Goal: Task Accomplishment & Management: Use online tool/utility

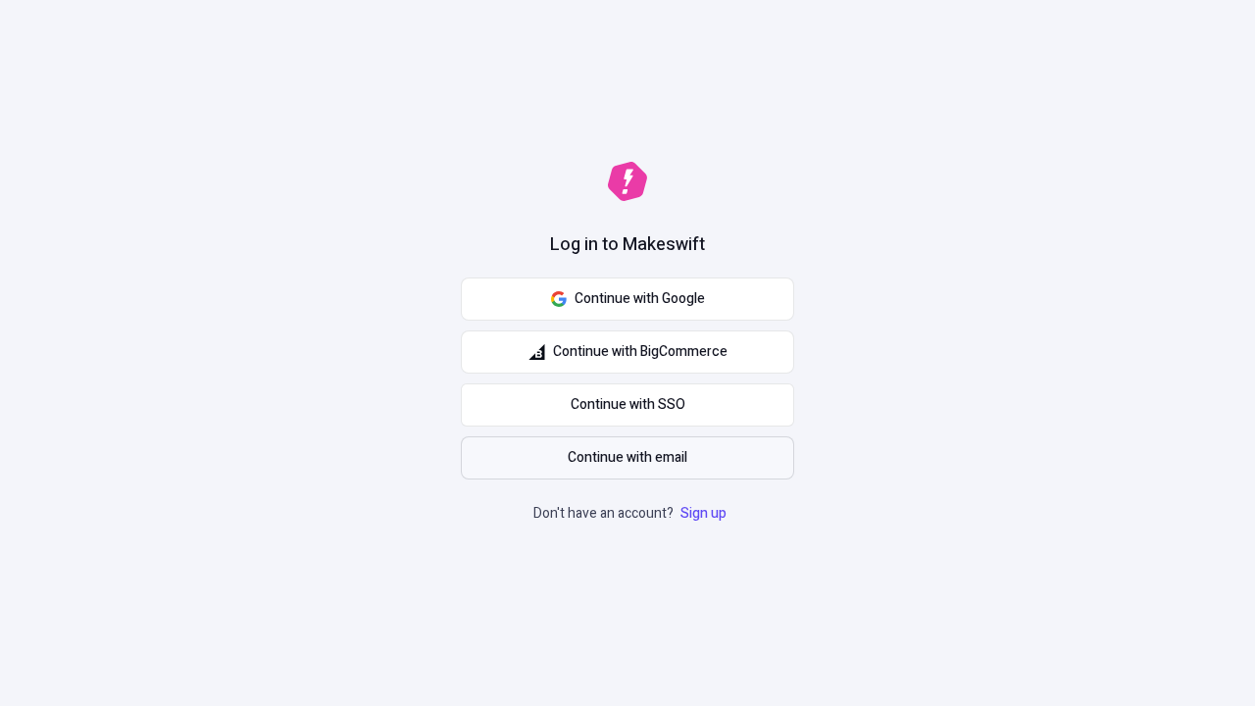
click at [627, 458] on span "Continue with email" at bounding box center [628, 458] width 120 height 22
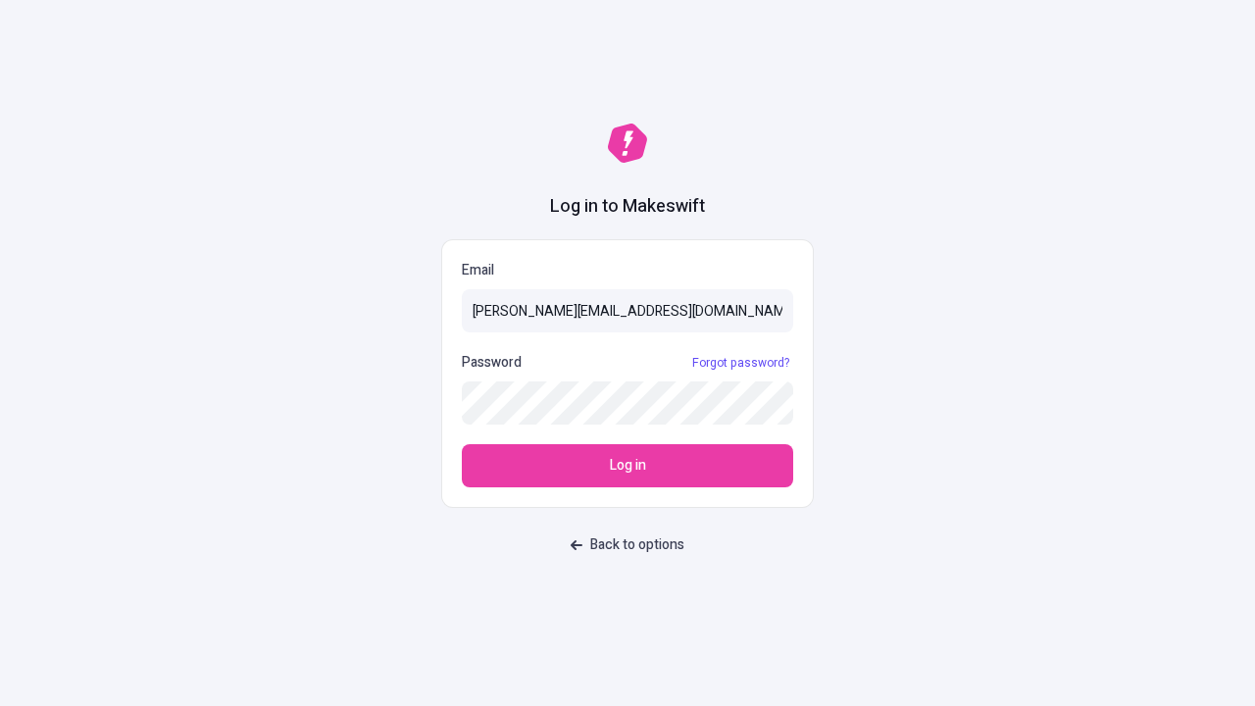
type input "sasha+test-ui@makeswift.com"
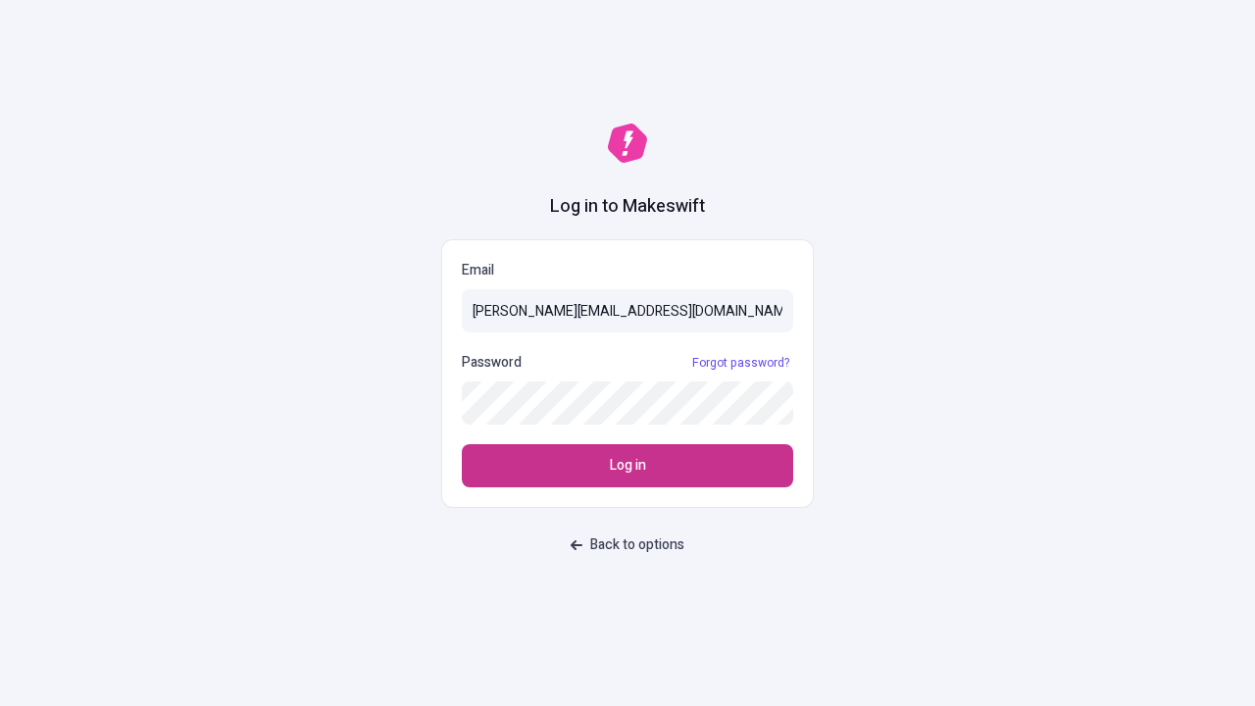
click at [627, 466] on span "Log in" at bounding box center [628, 466] width 36 height 22
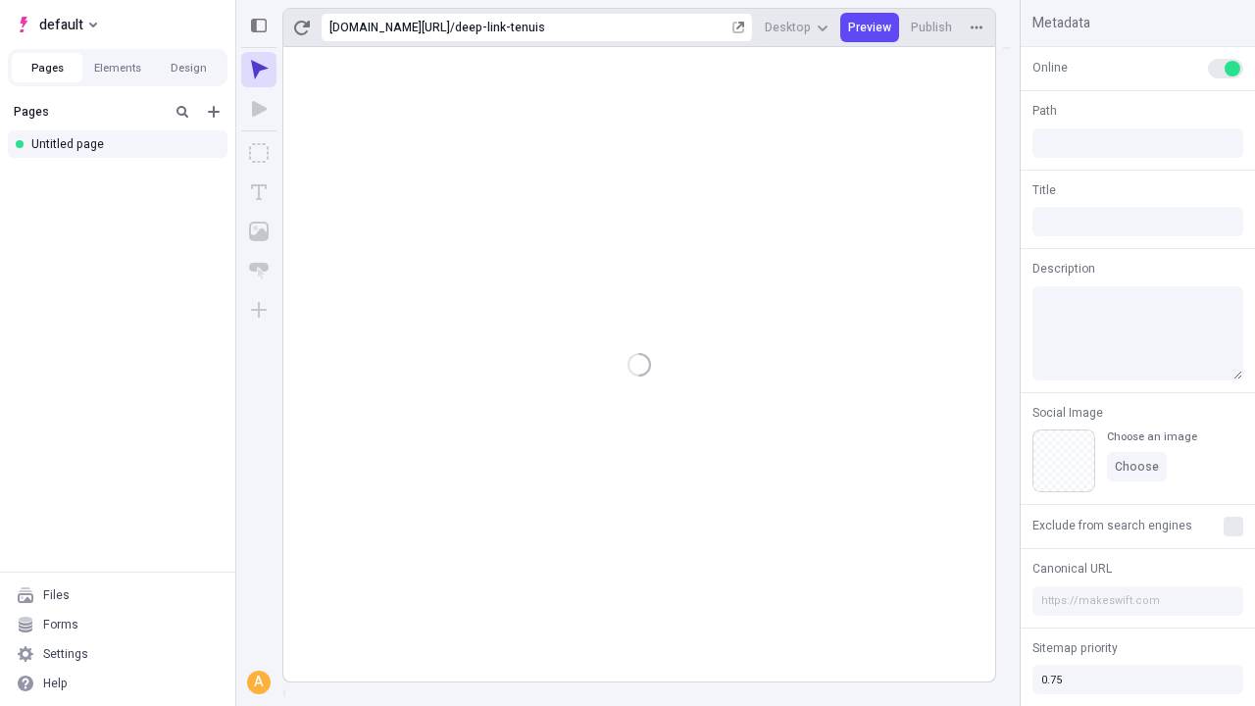
type input "/deep-link-tenuis"
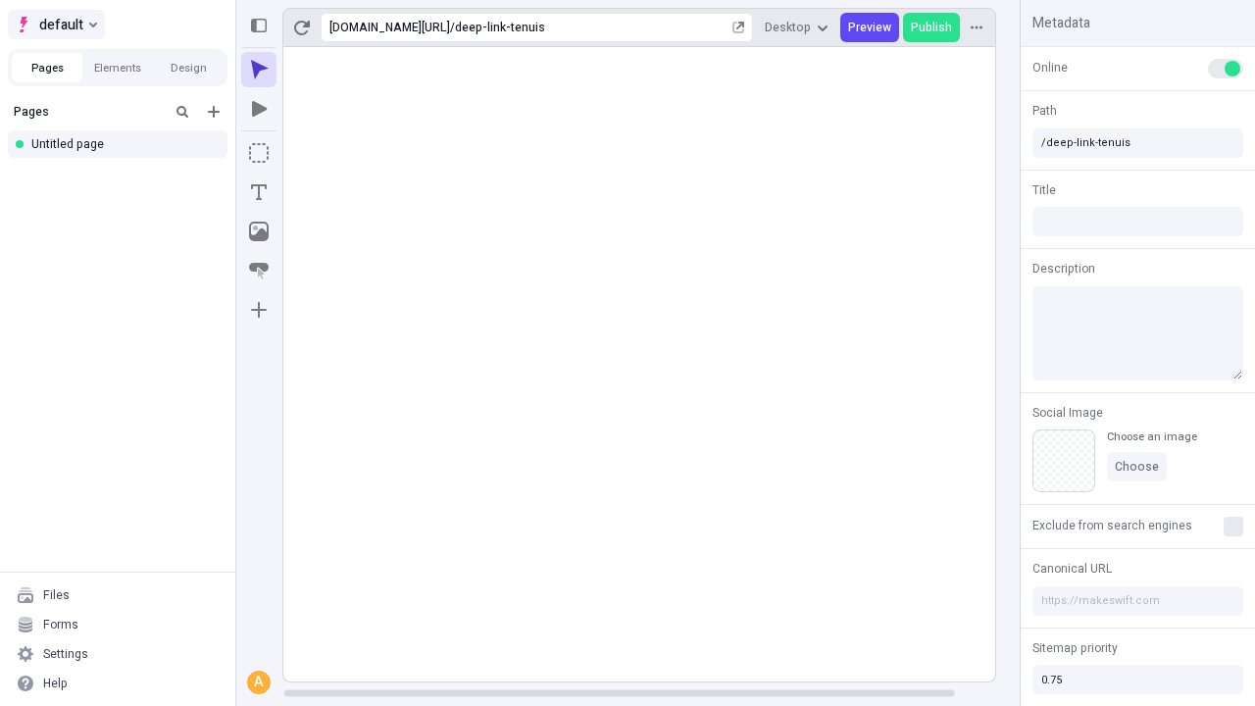
click at [55, 25] on span "default" at bounding box center [61, 25] width 44 height 24
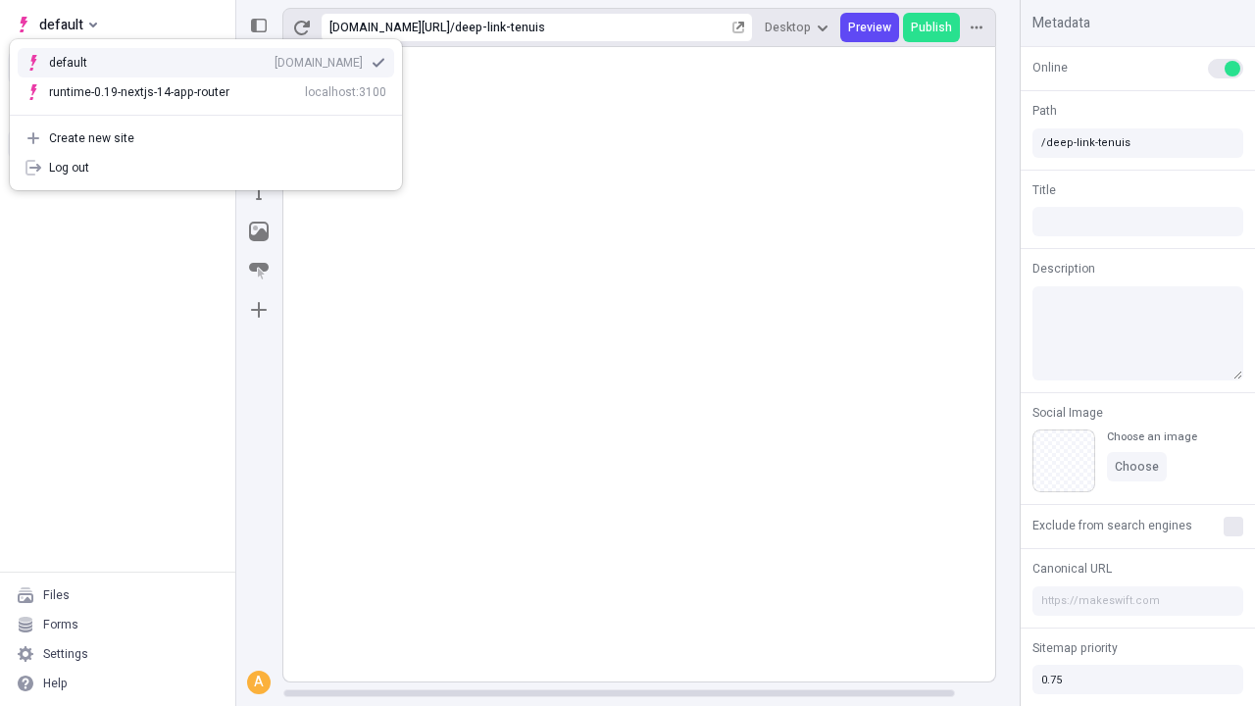
click at [206, 138] on div "Create new site" at bounding box center [217, 138] width 337 height 16
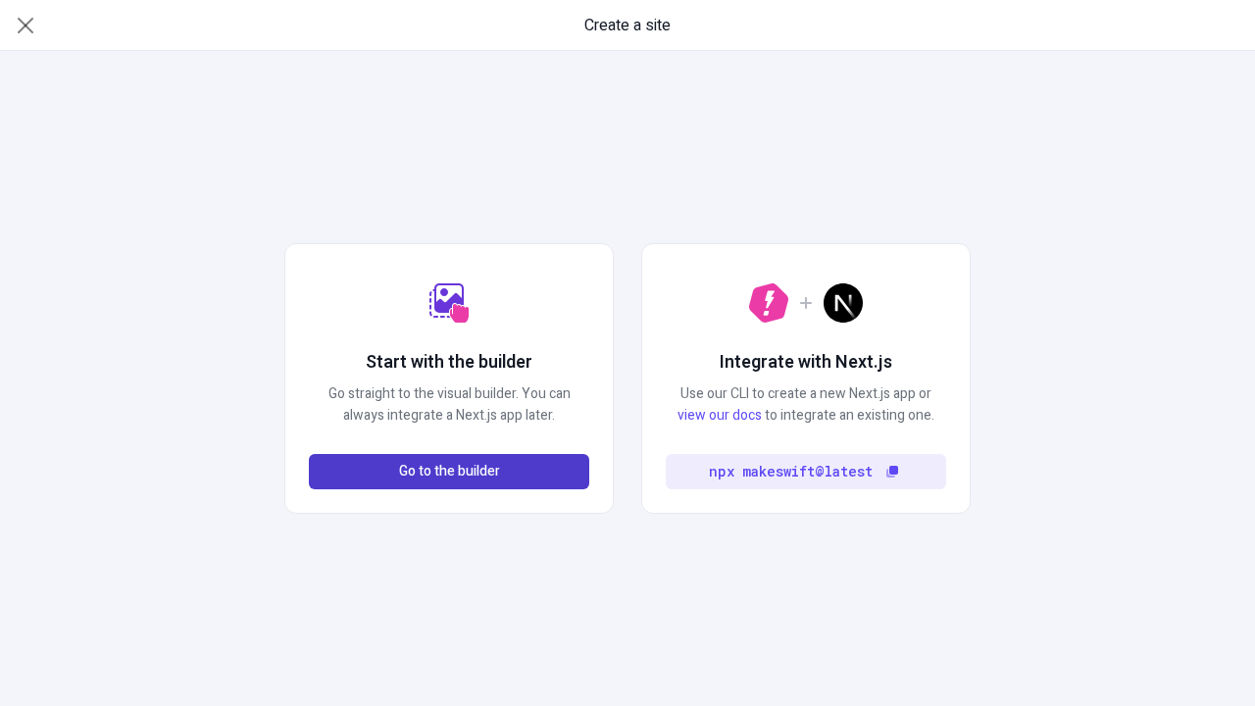
click at [449, 472] on span "Go to the builder" at bounding box center [449, 472] width 101 height 22
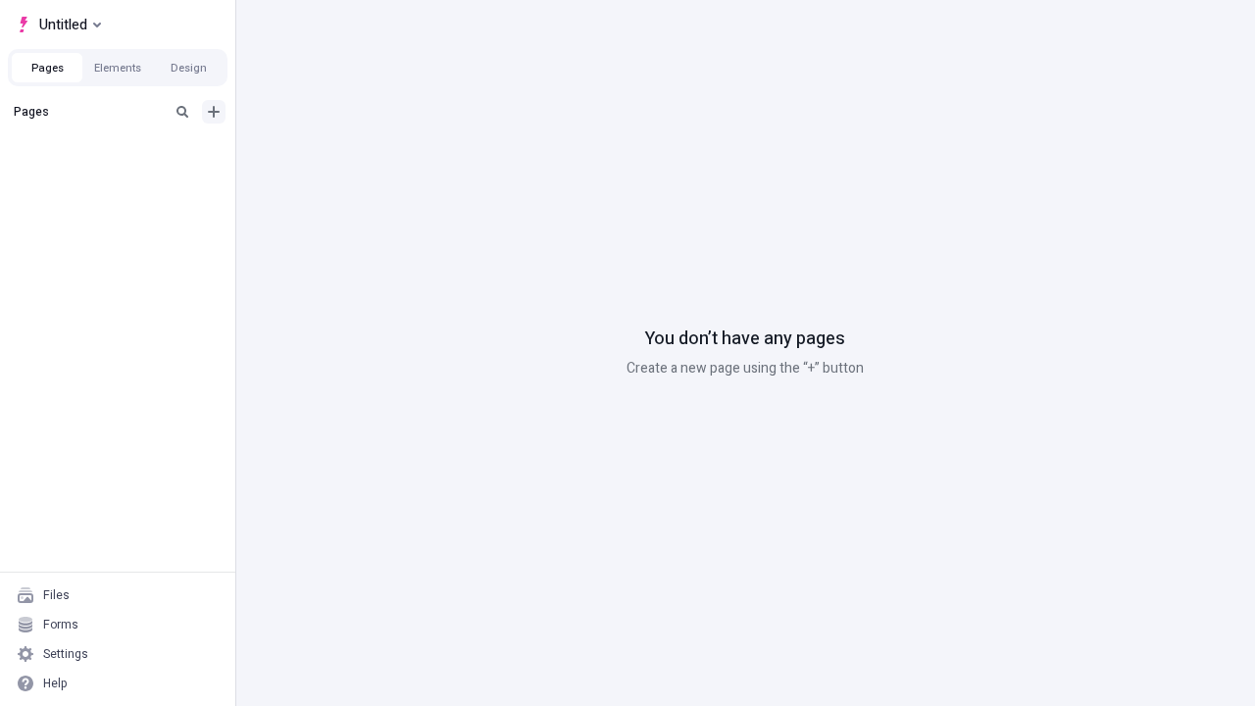
click at [214, 112] on icon "Add new" at bounding box center [214, 112] width 12 height 12
click at [124, 176] on div "Blank page" at bounding box center [123, 179] width 188 height 29
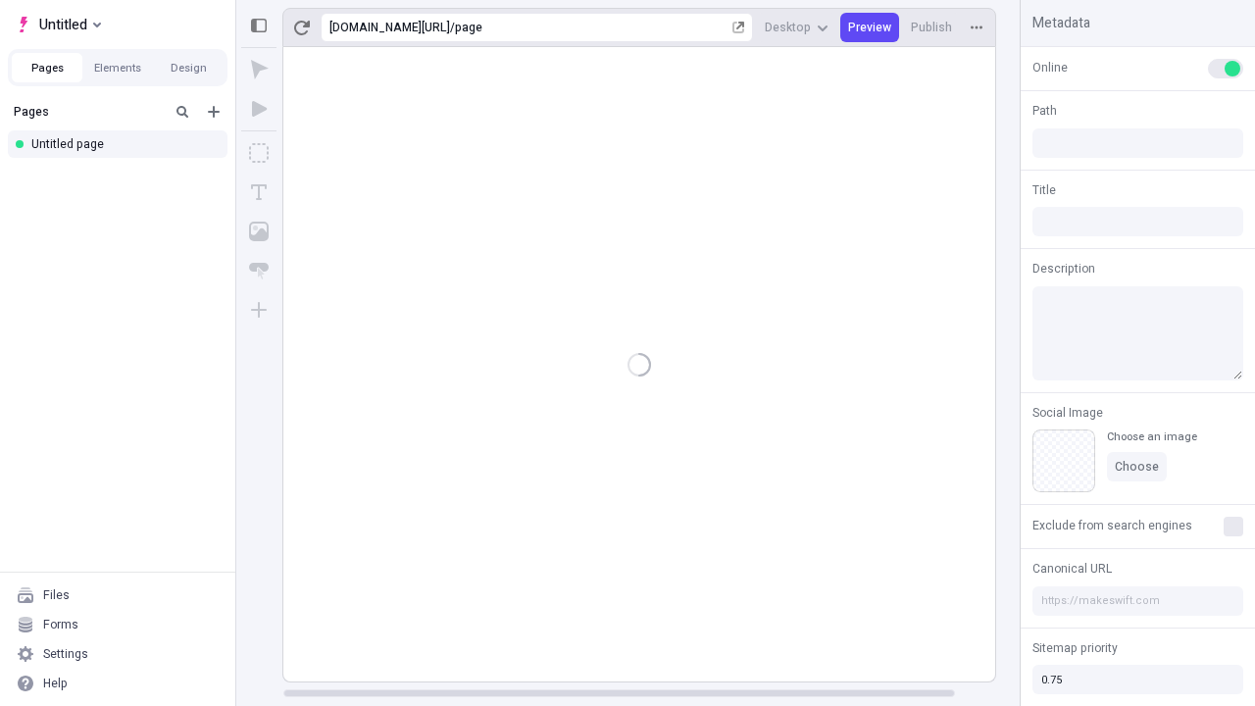
type input "/page"
click at [932, 27] on span "Publish" at bounding box center [931, 28] width 41 height 16
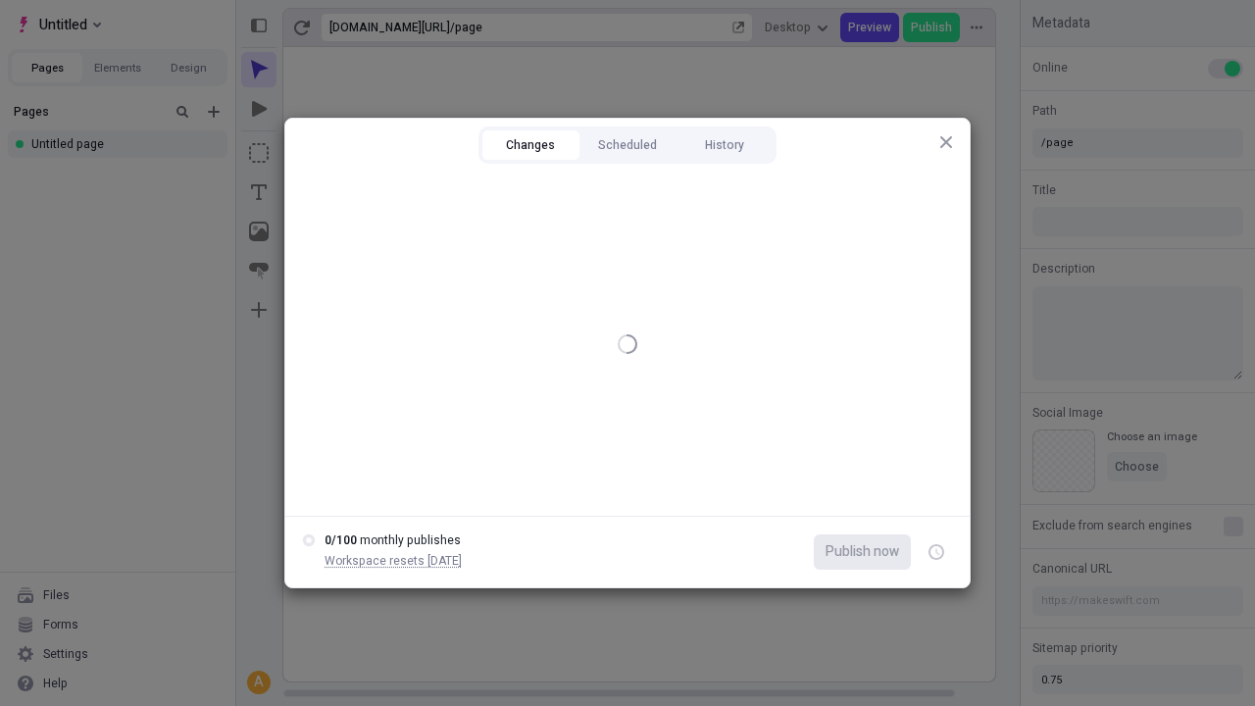
click at [530, 145] on button "Changes" at bounding box center [530, 144] width 97 height 29
click at [313, 201] on div at bounding box center [313, 201] width 16 height 16
checkbox input "true"
click at [936, 552] on icon "button" at bounding box center [937, 552] width 5 height 7
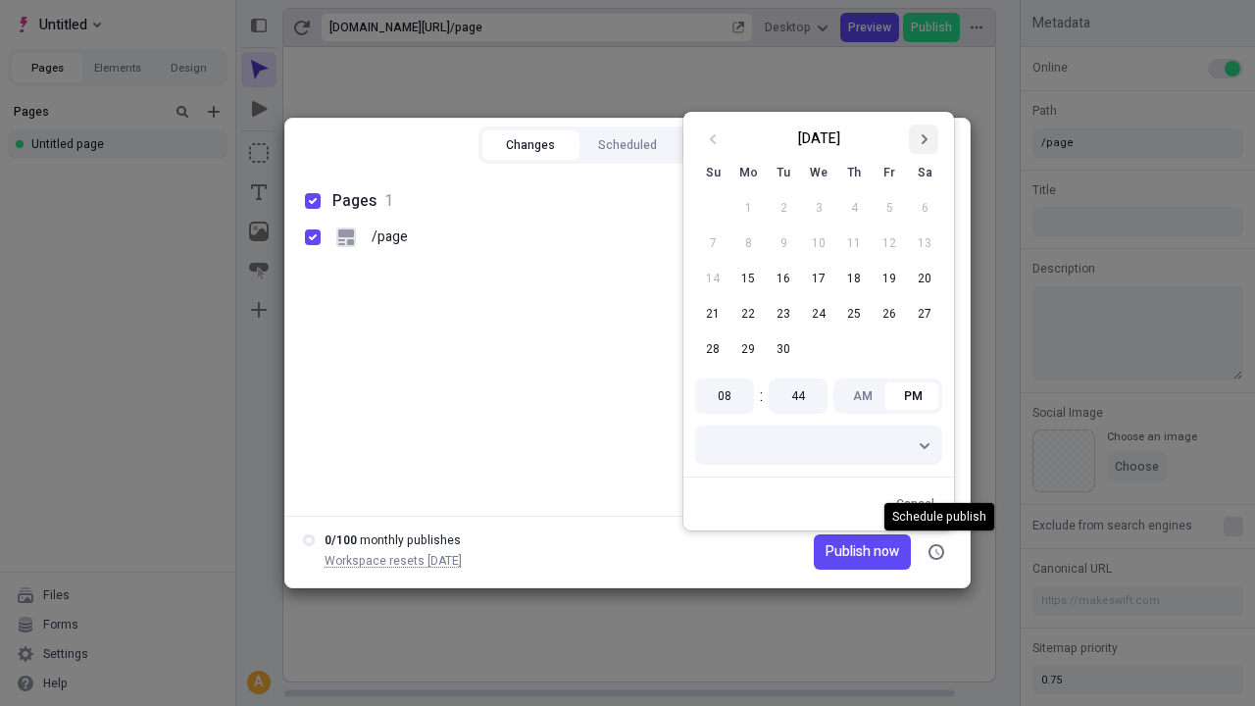
click at [924, 139] on icon "Go to next month" at bounding box center [924, 139] width 12 height 12
click at [819, 208] on button "1" at bounding box center [818, 207] width 35 height 35
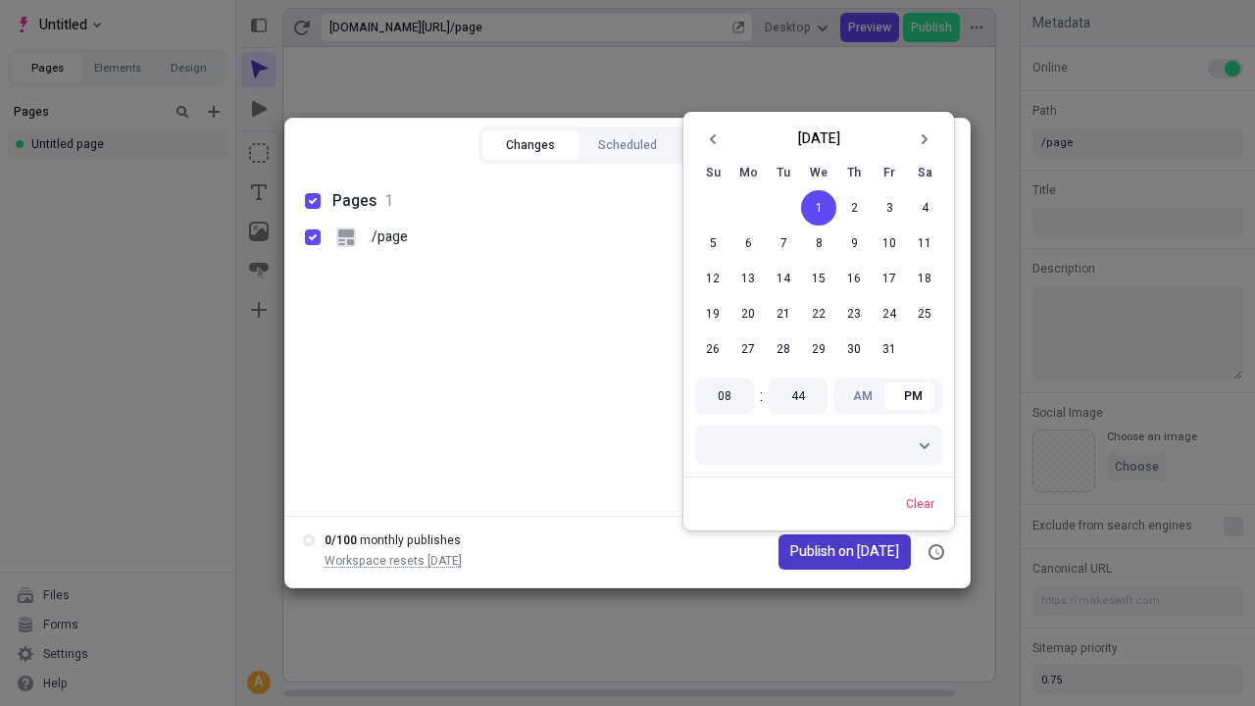
click at [832, 552] on span "Publish on [DATE]" at bounding box center [844, 552] width 109 height 22
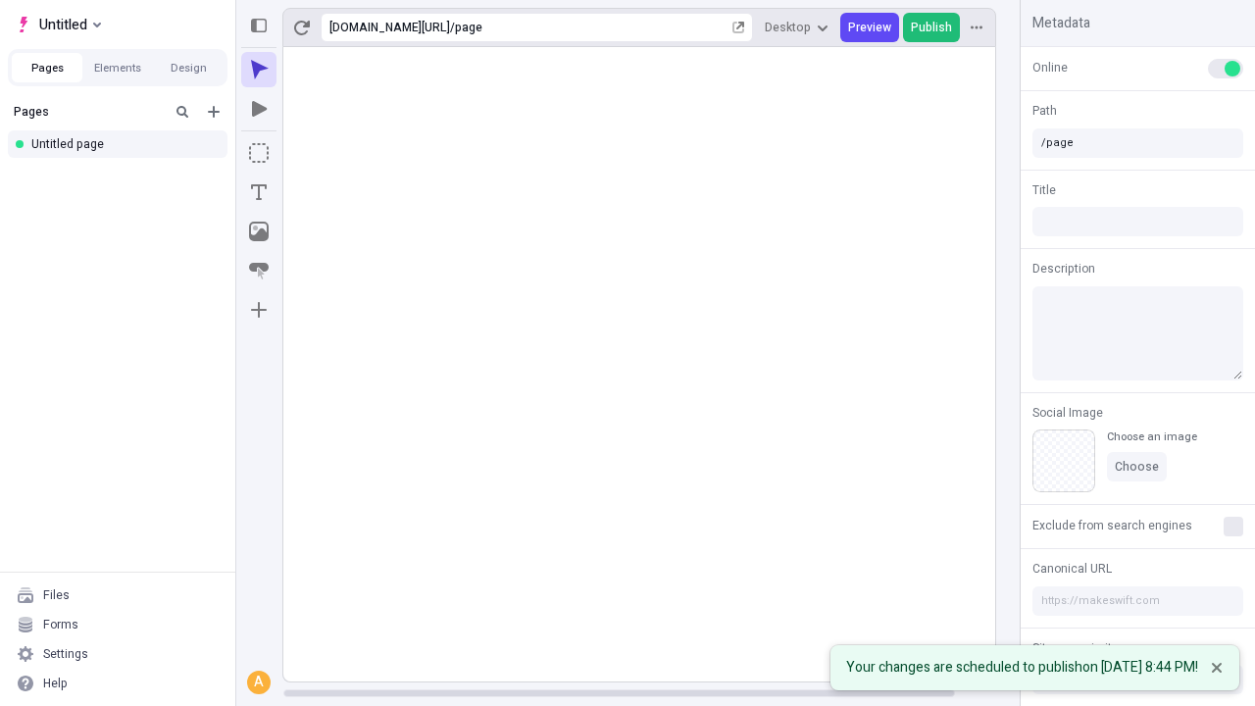
click at [932, 27] on span "Publish" at bounding box center [931, 28] width 41 height 16
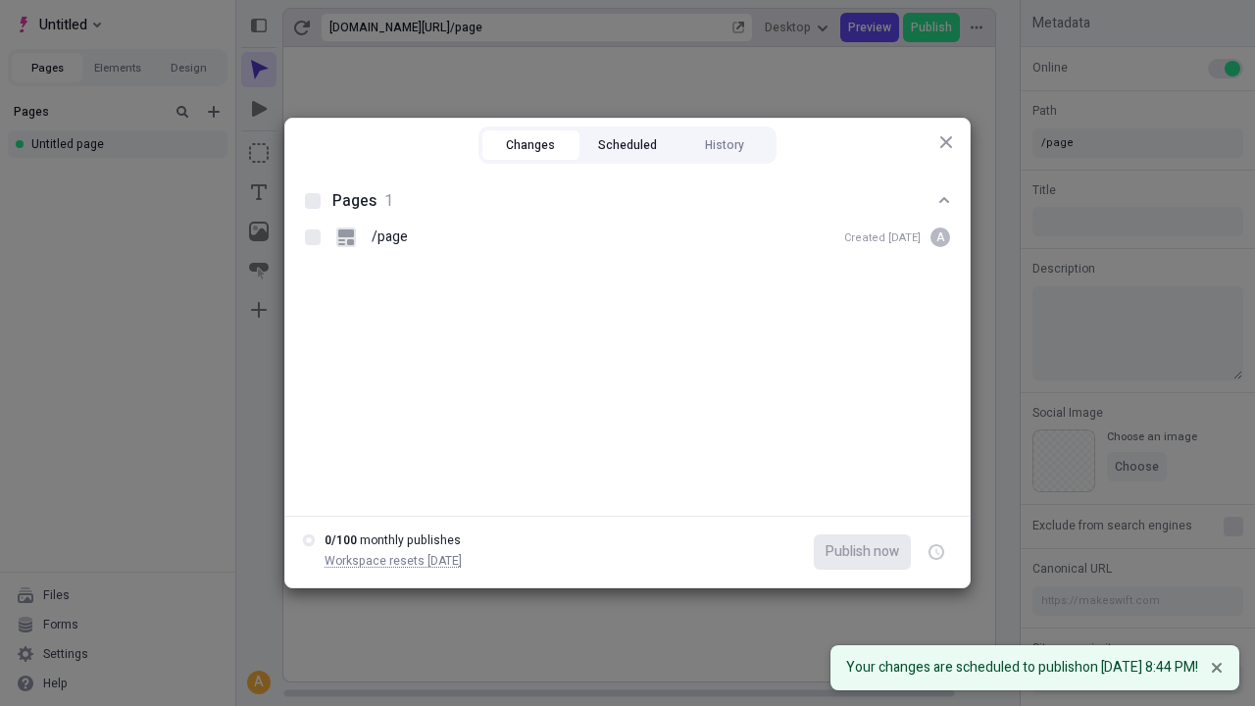
click at [627, 145] on button "Scheduled" at bounding box center [627, 144] width 97 height 29
